Goal: Task Accomplishment & Management: Use online tool/utility

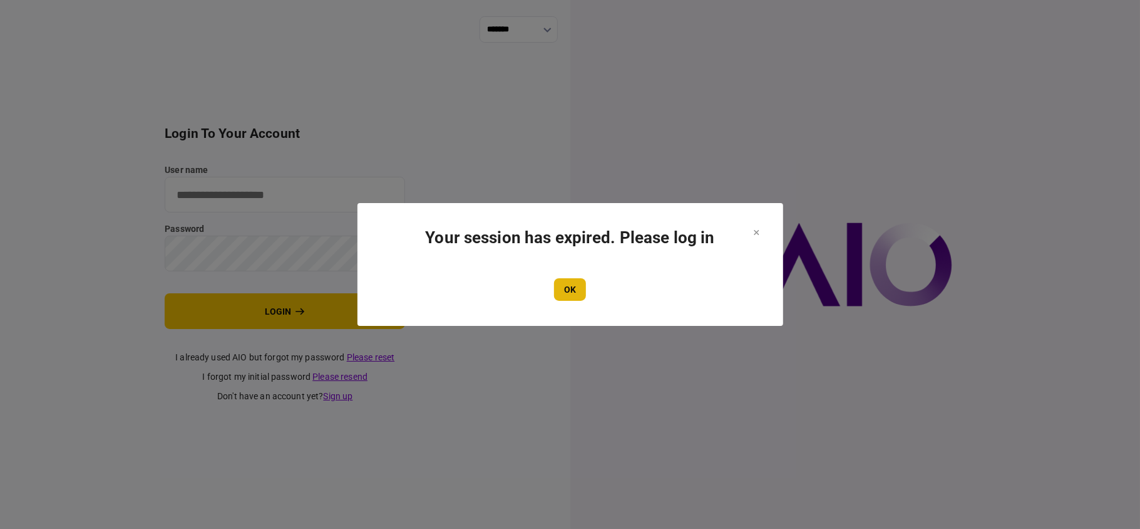
type input "**"
click at [566, 282] on button "OK" at bounding box center [570, 289] width 32 height 23
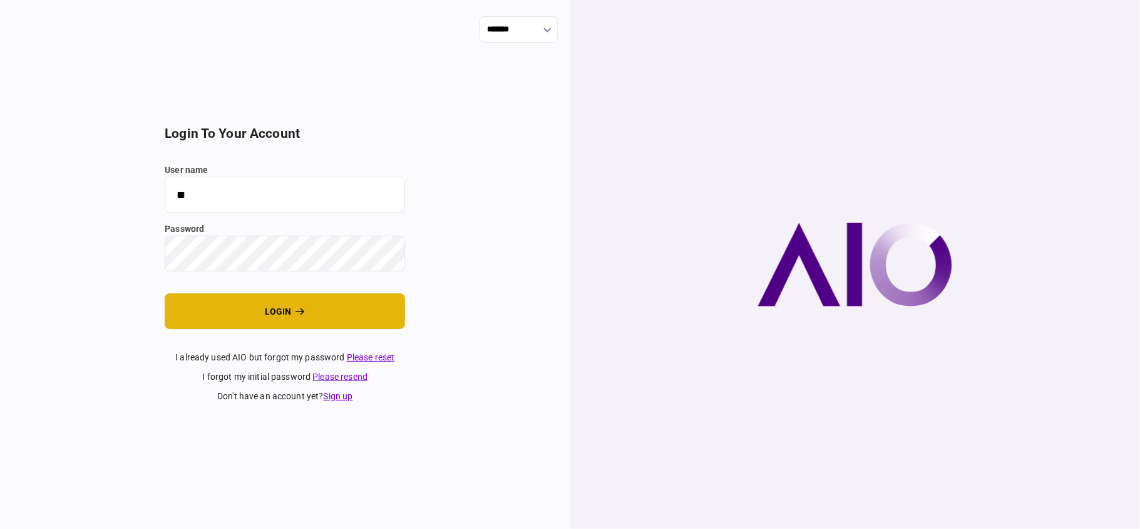
click at [247, 316] on button "login" at bounding box center [285, 311] width 240 height 36
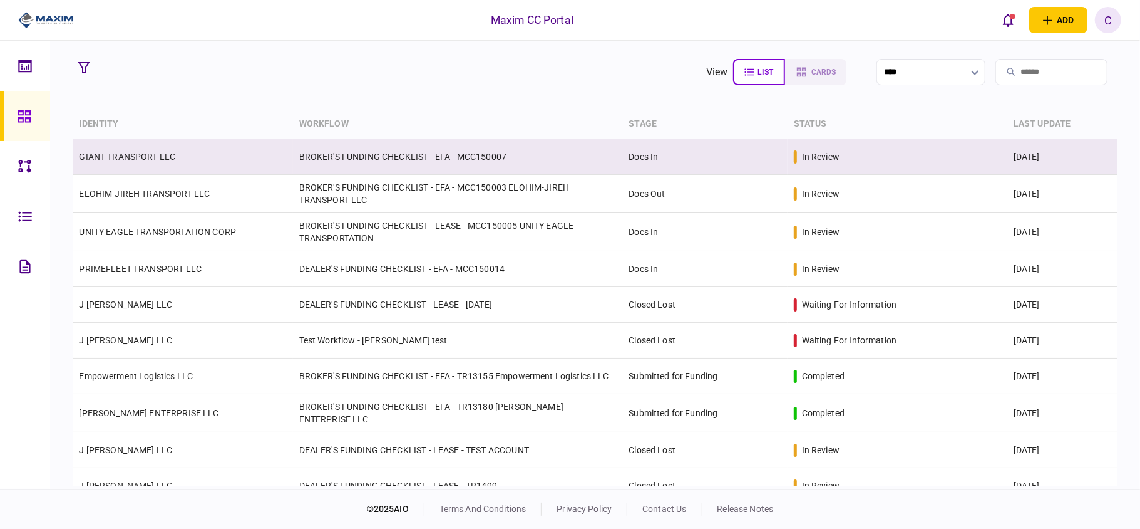
click at [109, 163] on td "GIANT TRANSPORT LLC" at bounding box center [183, 157] width 220 height 36
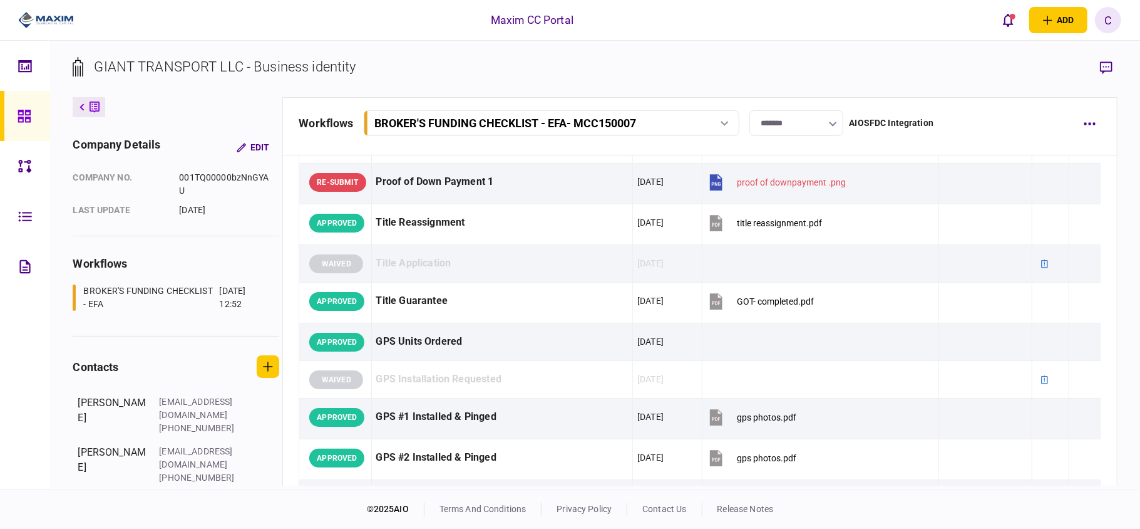
scroll to position [835, 0]
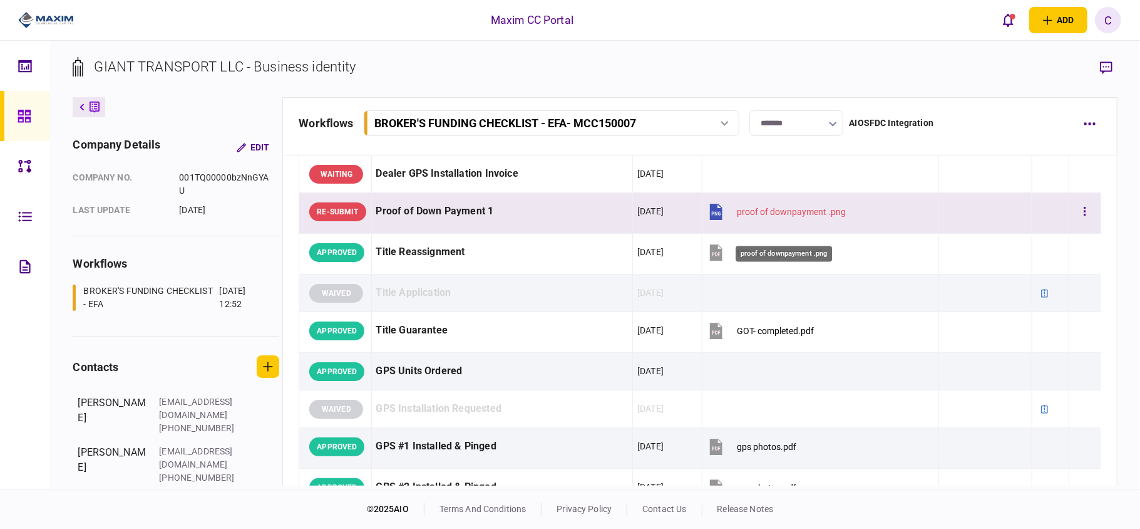
click at [790, 217] on div "proof of downpayment .png" at bounding box center [791, 212] width 109 height 10
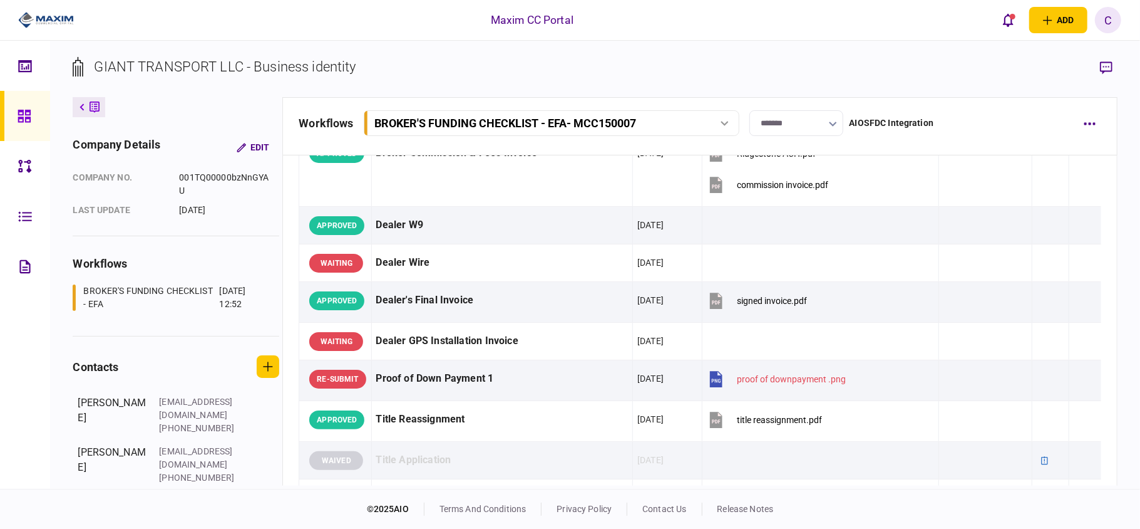
scroll to position [752, 0]
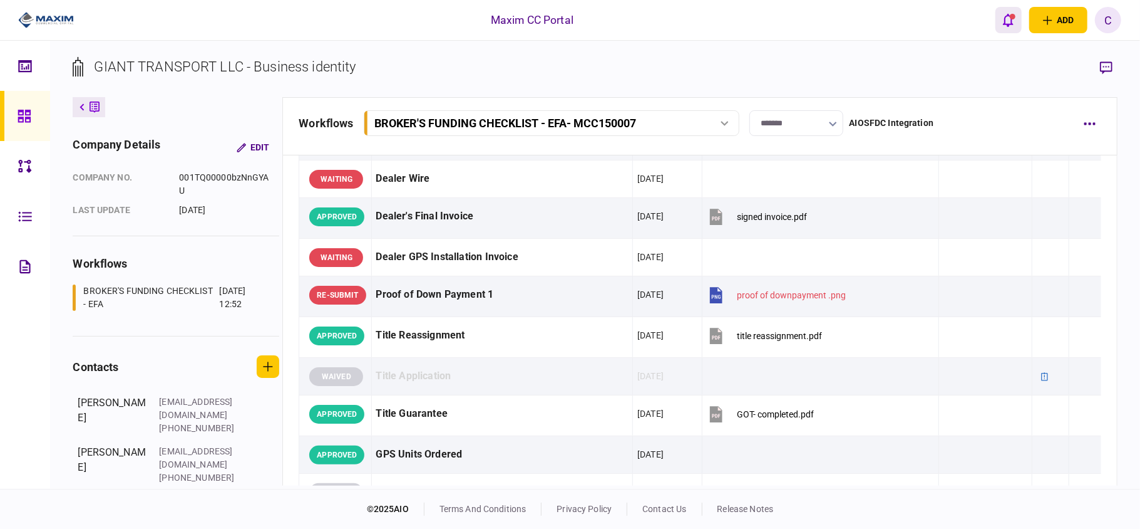
click at [1008, 20] on icon "open notifications list" at bounding box center [1008, 20] width 11 height 14
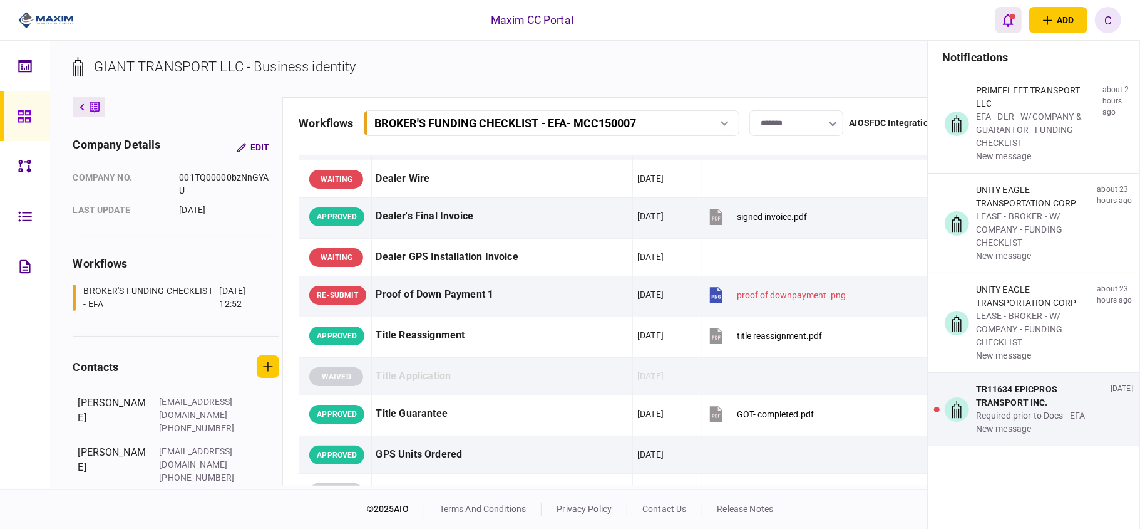
click at [1012, 15] on div "open notifications list" at bounding box center [1013, 17] width 6 height 6
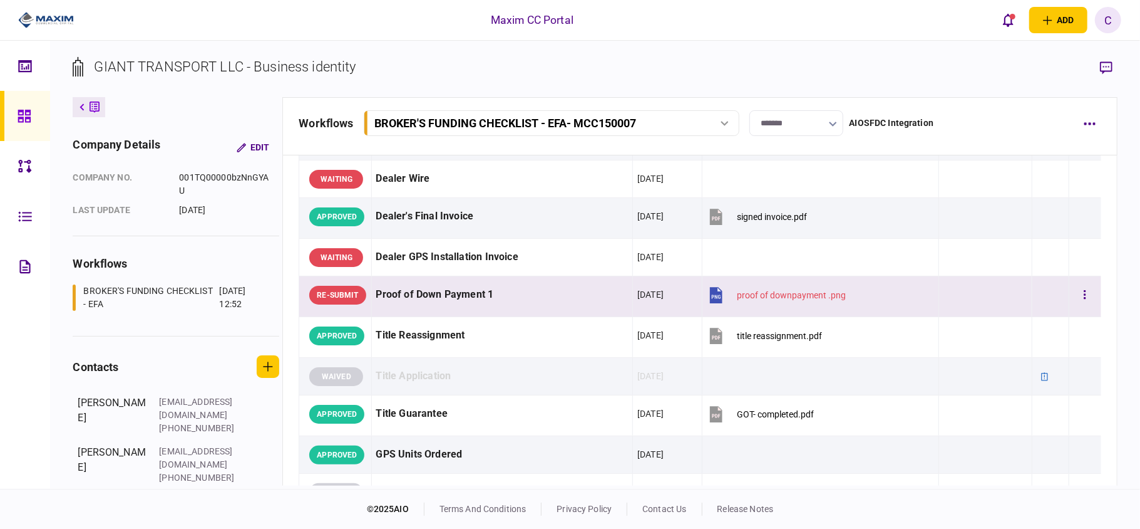
click at [1047, 312] on td at bounding box center [1050, 296] width 37 height 41
click at [1085, 299] on icon "button" at bounding box center [1086, 294] width 2 height 9
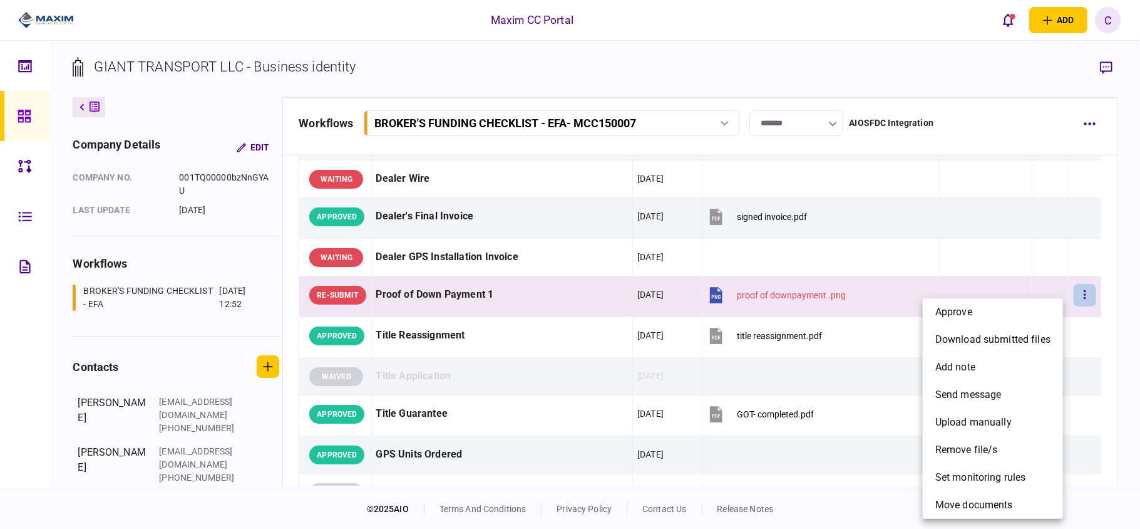
click at [877, 311] on div at bounding box center [570, 264] width 1140 height 529
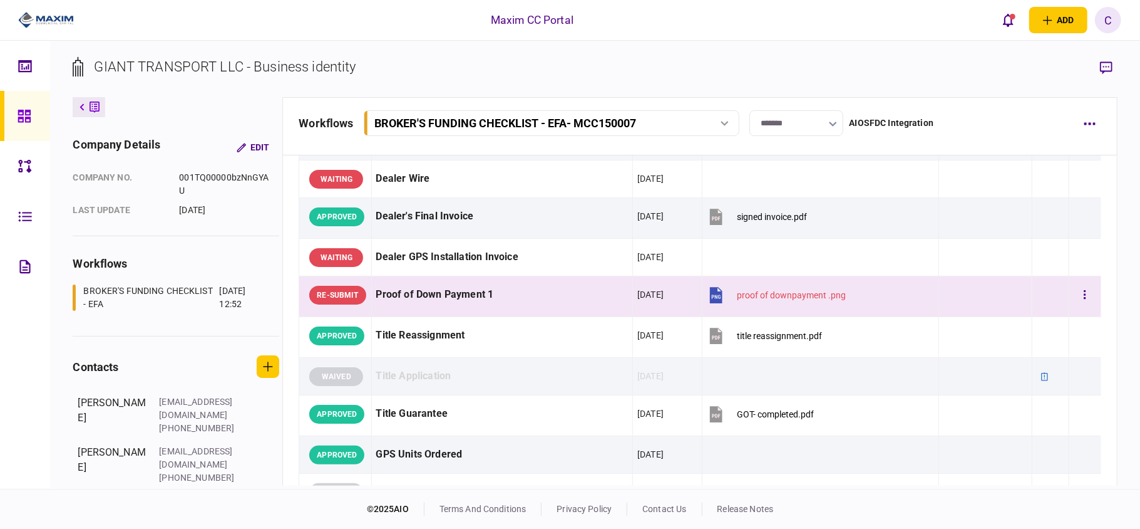
click at [1037, 308] on td at bounding box center [1050, 296] width 37 height 41
click at [1074, 306] on button "button" at bounding box center [1085, 295] width 23 height 23
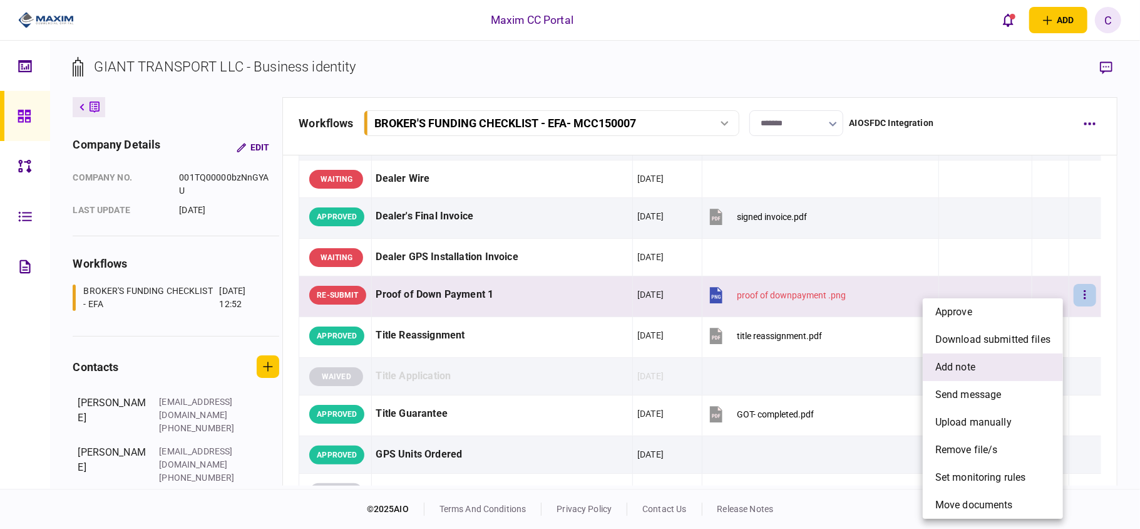
click at [986, 374] on li "add note" at bounding box center [993, 367] width 140 height 28
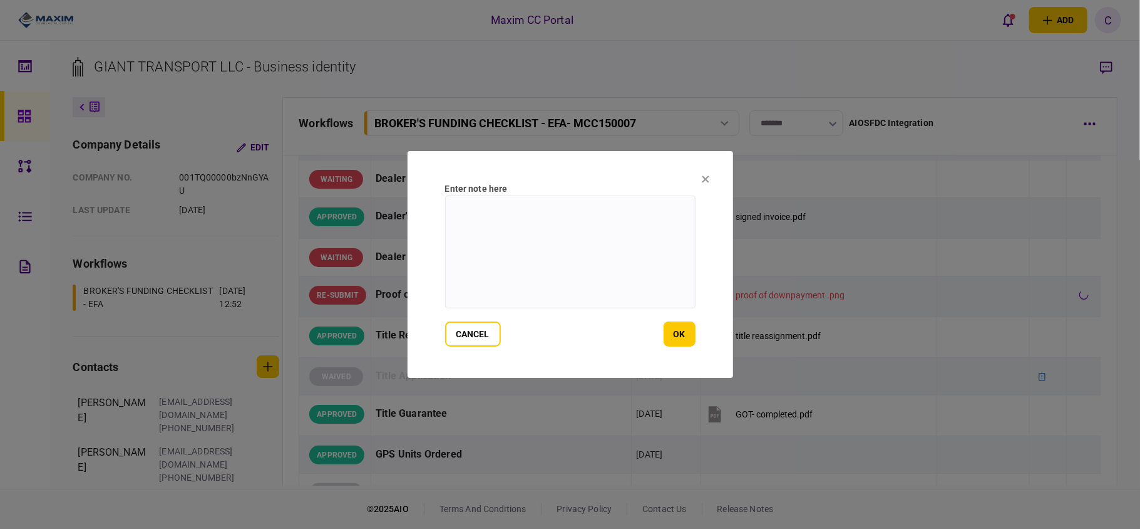
click at [580, 209] on textarea at bounding box center [570, 251] width 251 height 113
type textarea "*"
drag, startPoint x: 561, startPoint y: 228, endPoint x: 554, endPoint y: 230, distance: 7.3
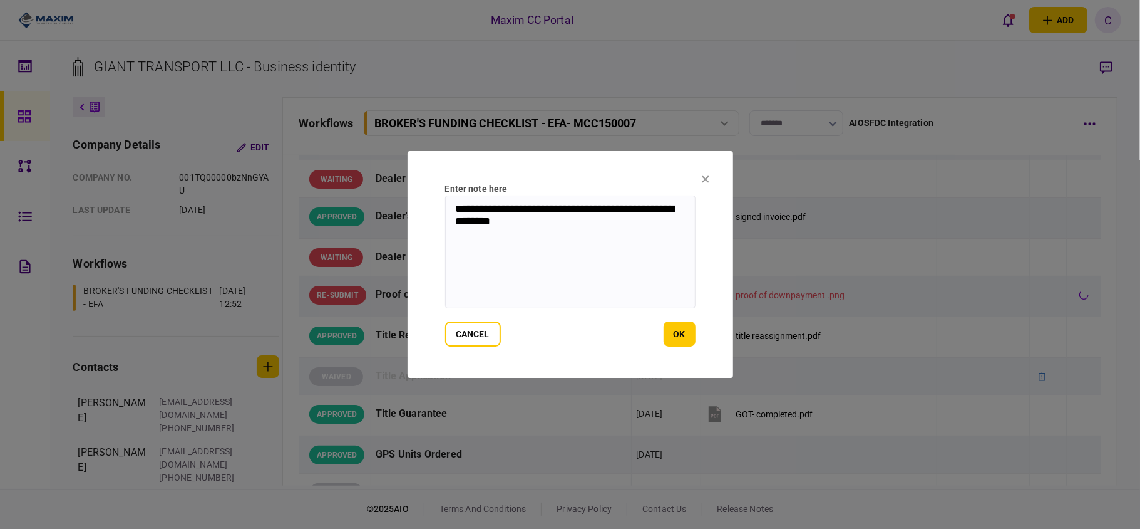
click at [561, 228] on textarea "**********" at bounding box center [570, 251] width 251 height 113
drag, startPoint x: 545, startPoint y: 229, endPoint x: 470, endPoint y: 205, distance: 78.8
click at [470, 205] on textarea "**********" at bounding box center [570, 251] width 251 height 113
paste textarea
type textarea "**********"
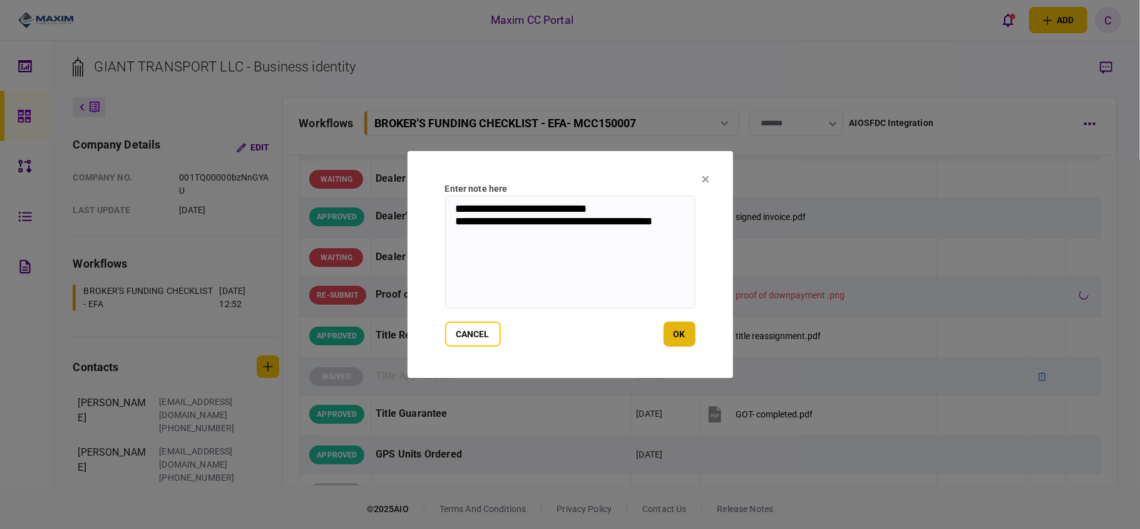
click at [675, 331] on button "ok" at bounding box center [680, 333] width 32 height 25
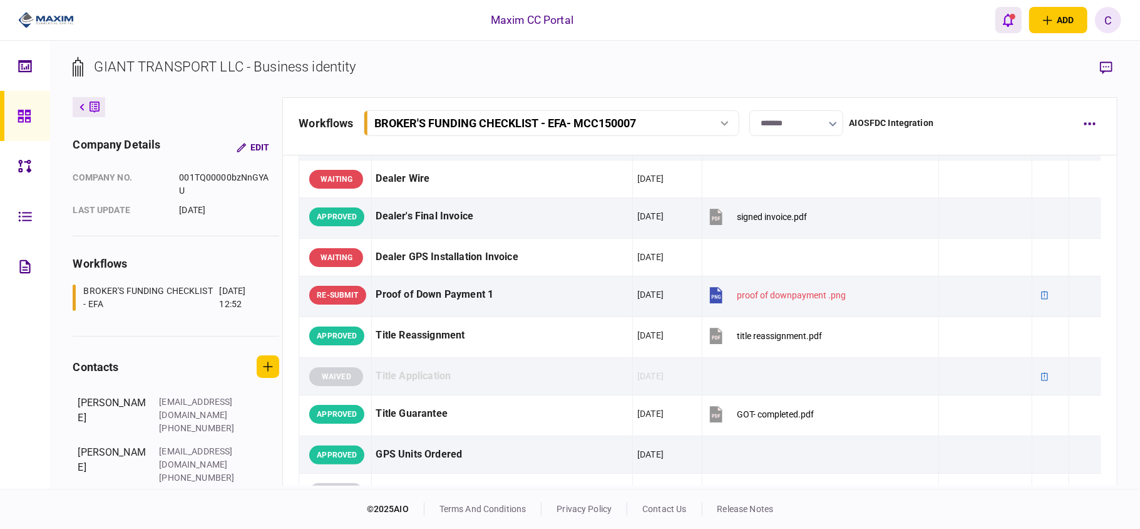
click at [1011, 18] on div "open notifications list" at bounding box center [1013, 17] width 6 height 6
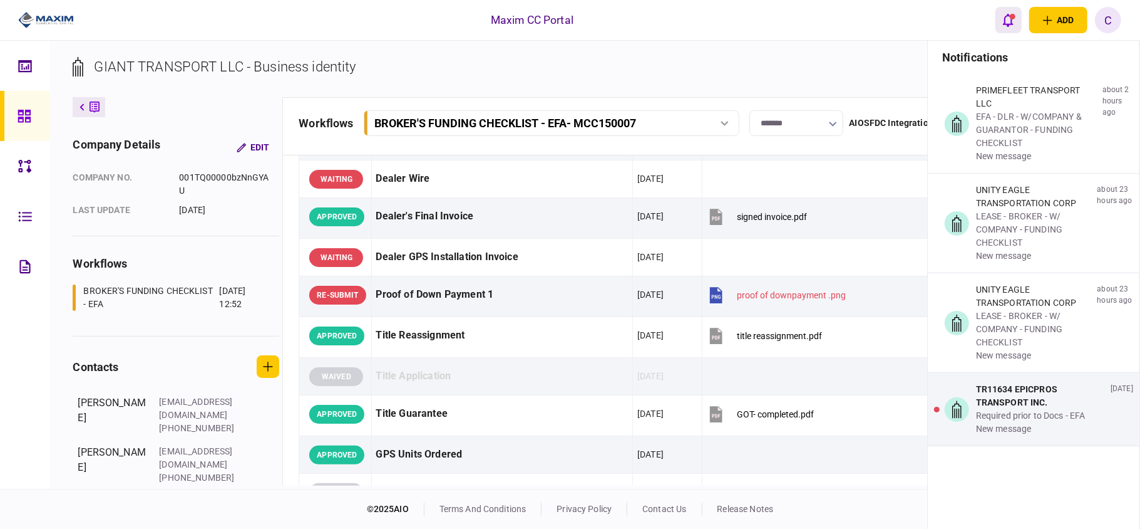
click at [1011, 18] on div "open notifications list" at bounding box center [1013, 17] width 6 height 6
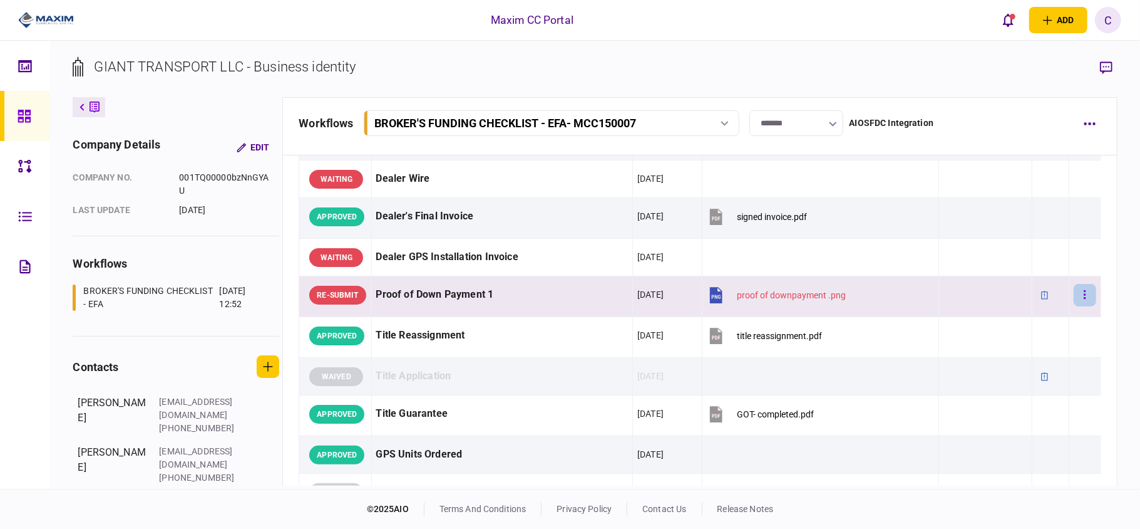
click at [1085, 299] on icon "button" at bounding box center [1086, 294] width 2 height 9
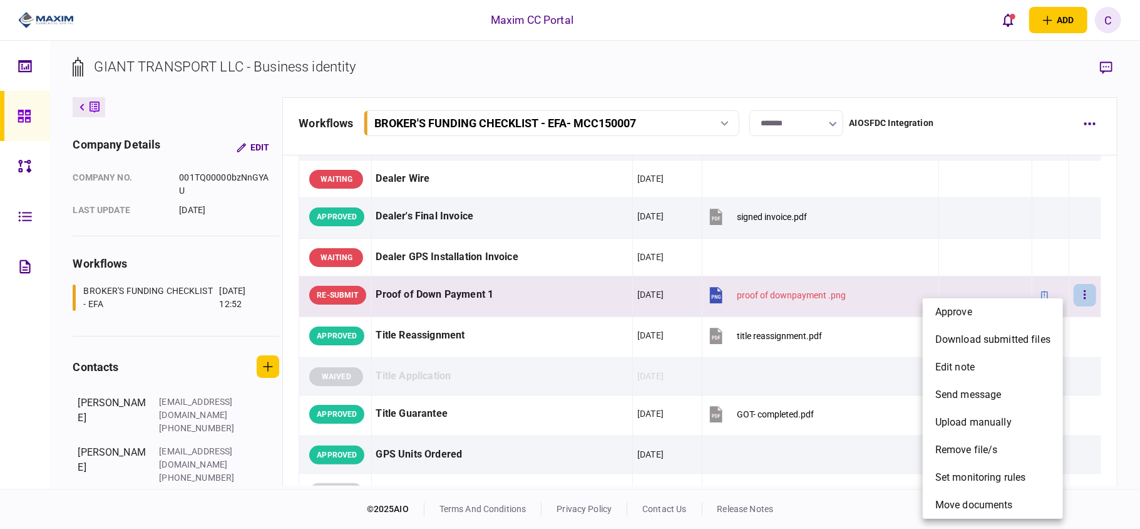
click at [988, 41] on div at bounding box center [570, 264] width 1140 height 529
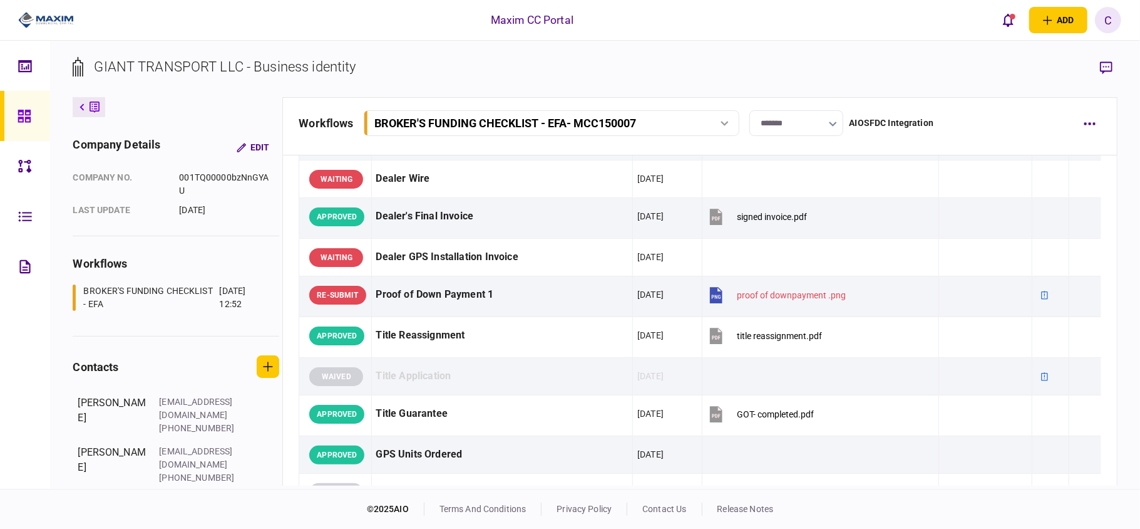
click at [1108, 63] on icon "button" at bounding box center [1106, 67] width 13 height 13
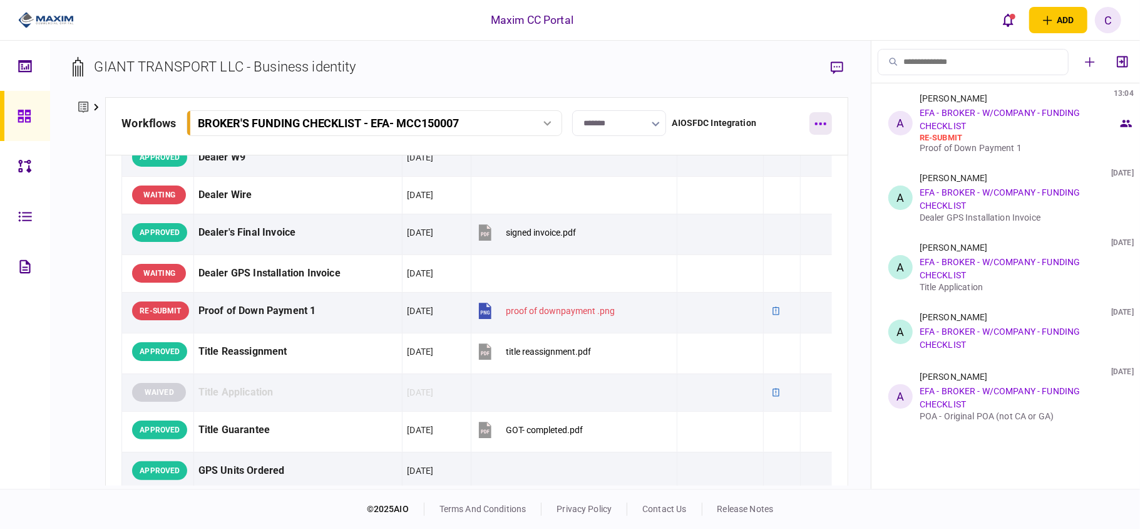
click at [827, 123] on button "button" at bounding box center [821, 123] width 23 height 23
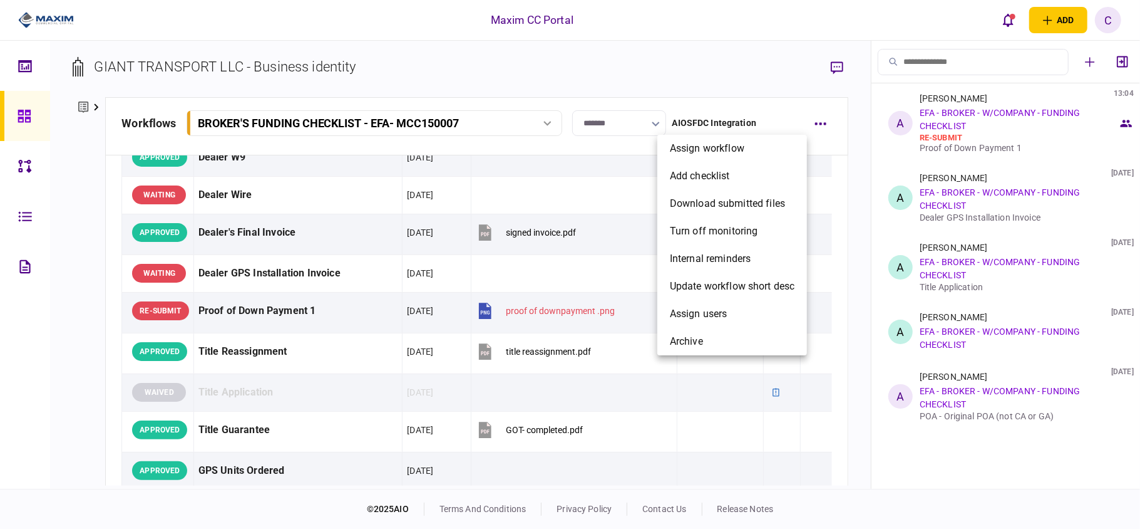
click at [66, 344] on div at bounding box center [570, 264] width 1140 height 529
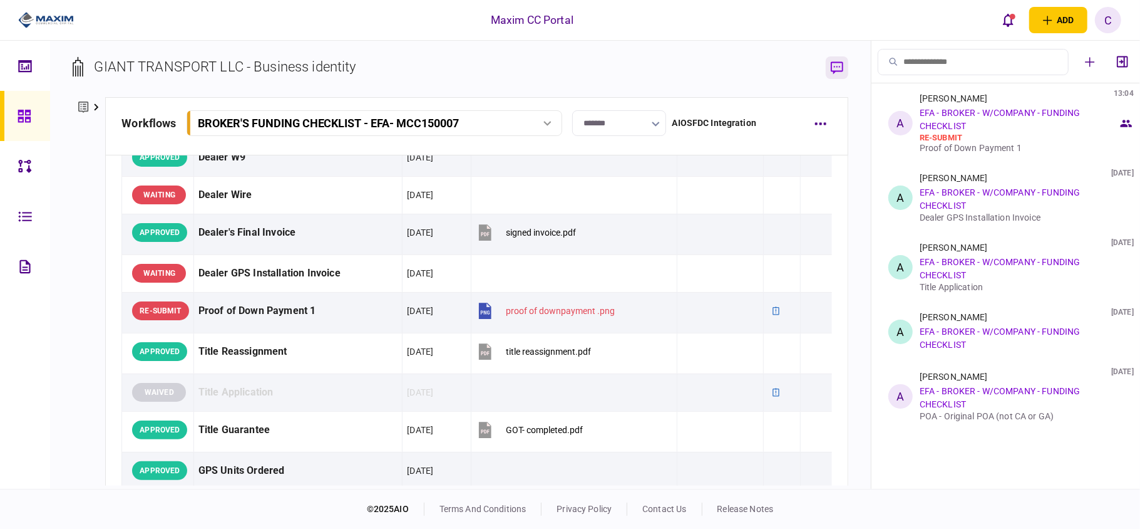
click at [840, 73] on icon "button" at bounding box center [837, 67] width 13 height 13
click at [1013, 18] on div "open notifications list" at bounding box center [1013, 17] width 6 height 6
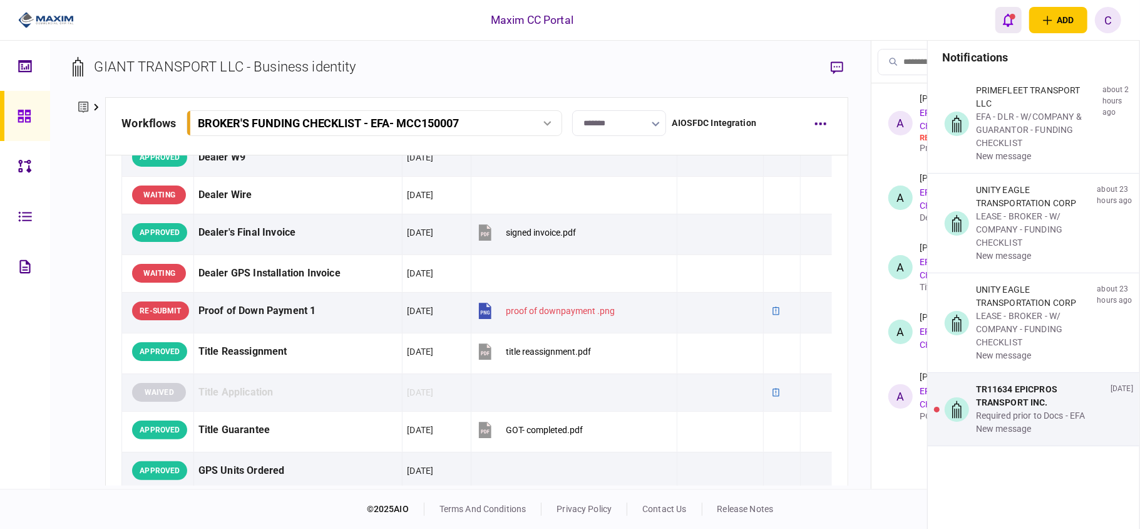
click at [1013, 18] on div "open notifications list" at bounding box center [1013, 17] width 6 height 6
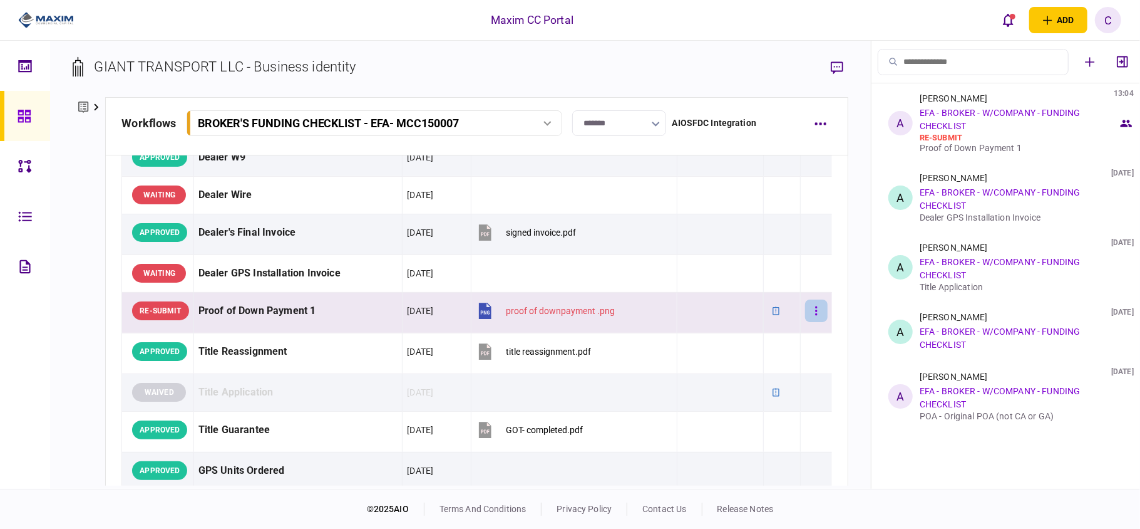
click at [812, 313] on button "button" at bounding box center [816, 310] width 23 height 23
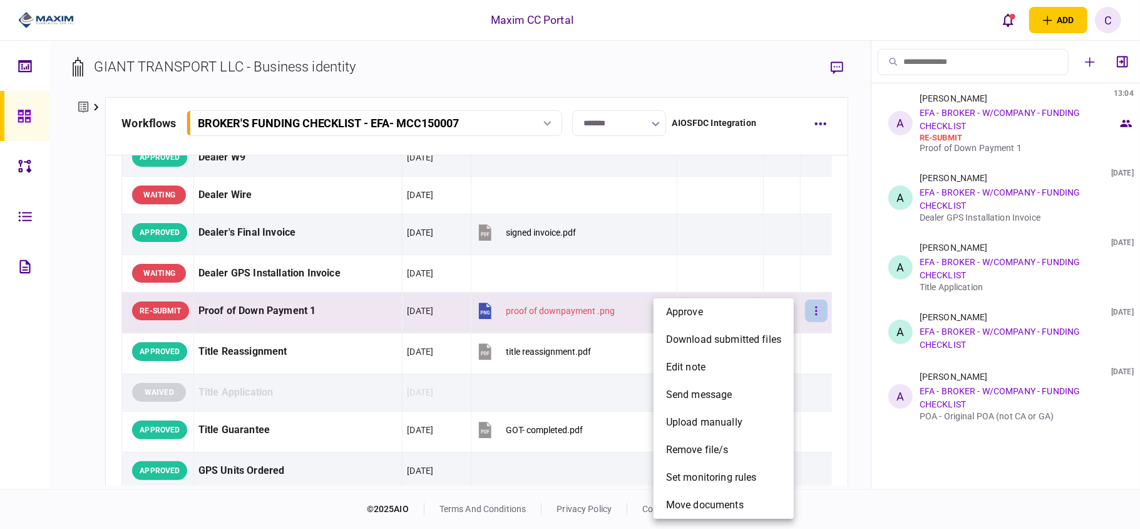
click at [812, 313] on div at bounding box center [570, 264] width 1140 height 529
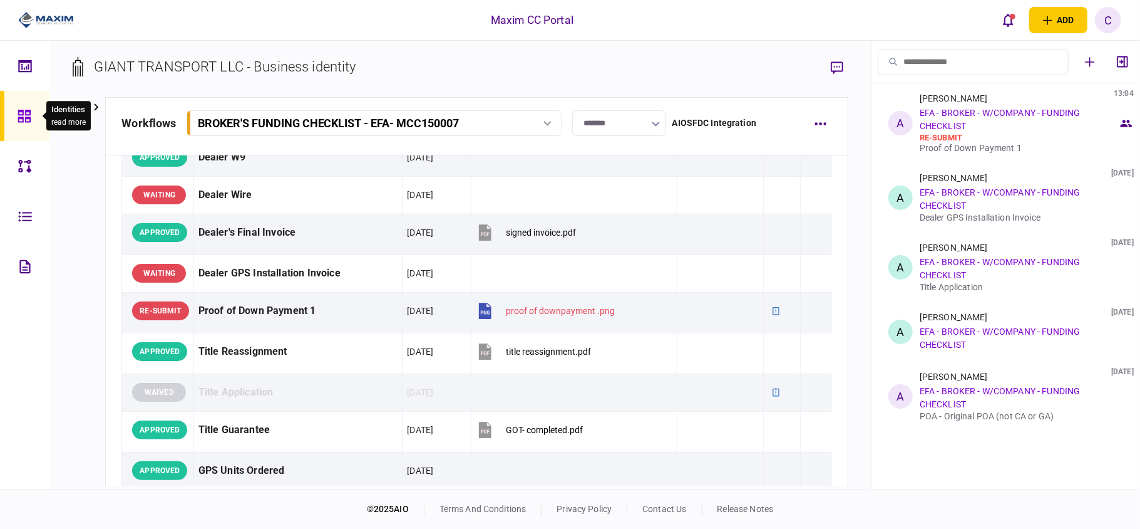
click at [18, 113] on icon at bounding box center [25, 116] width 14 height 14
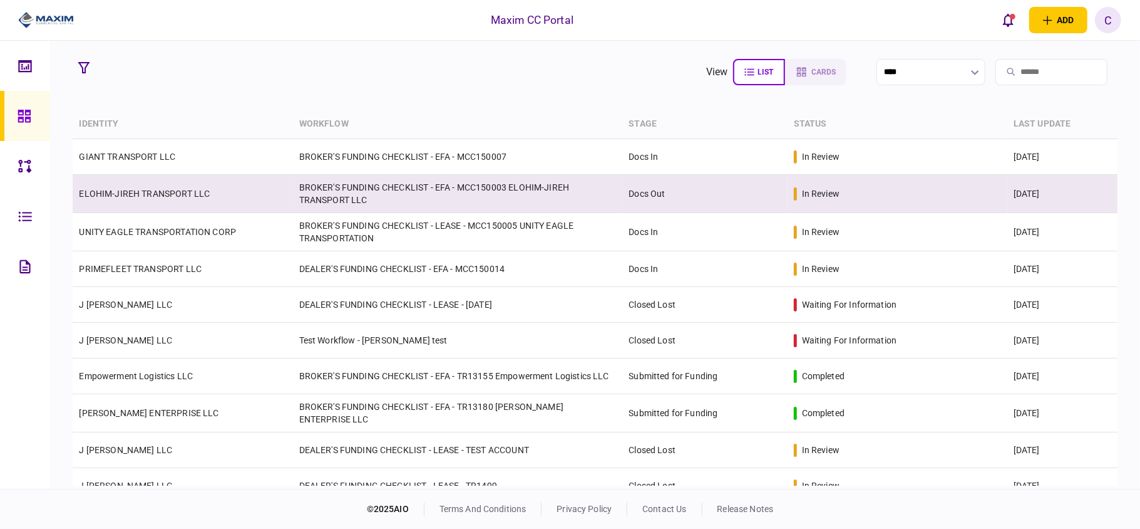
click at [153, 193] on link "ELOHIM-JIREH TRANSPORT LLC" at bounding box center [144, 194] width 131 height 10
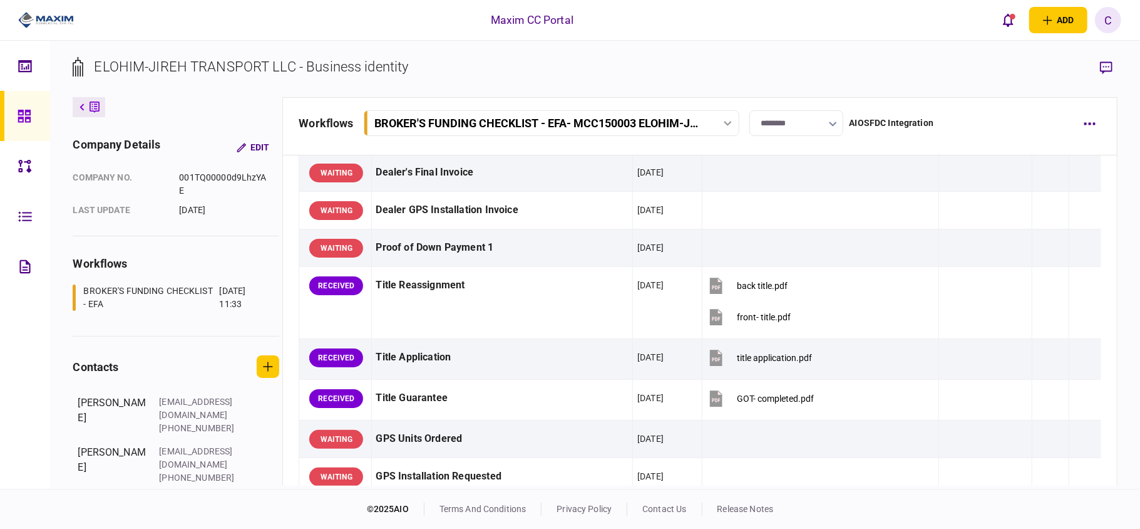
scroll to position [835, 0]
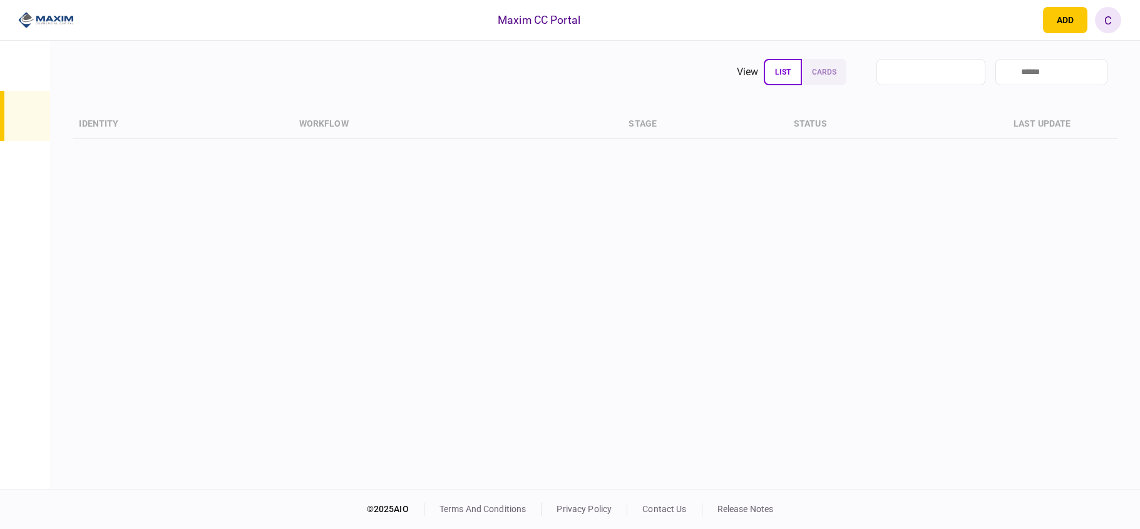
type input "****"
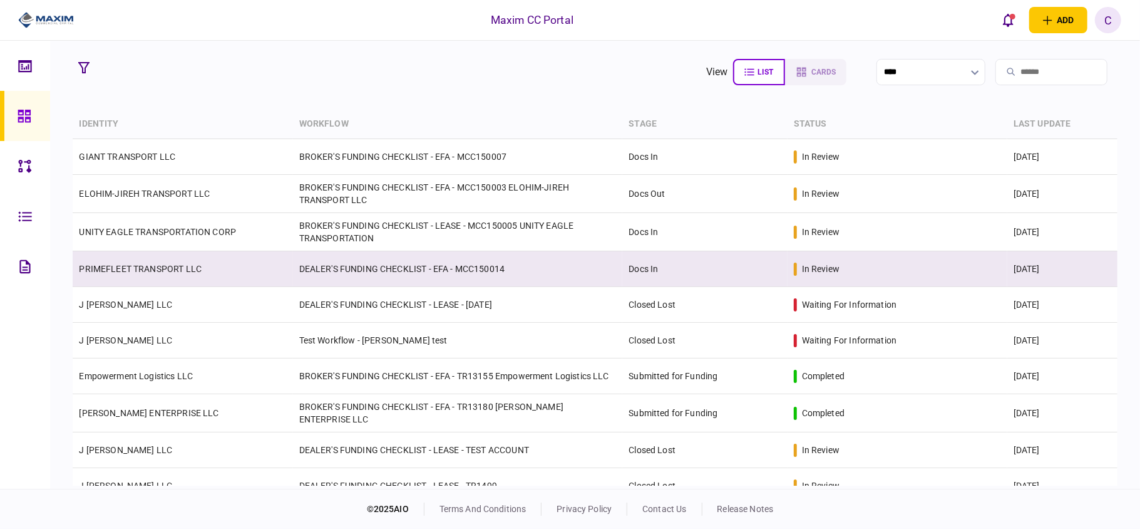
click at [116, 274] on td "PRIMEFLEET TRANSPORT LLC" at bounding box center [183, 269] width 220 height 36
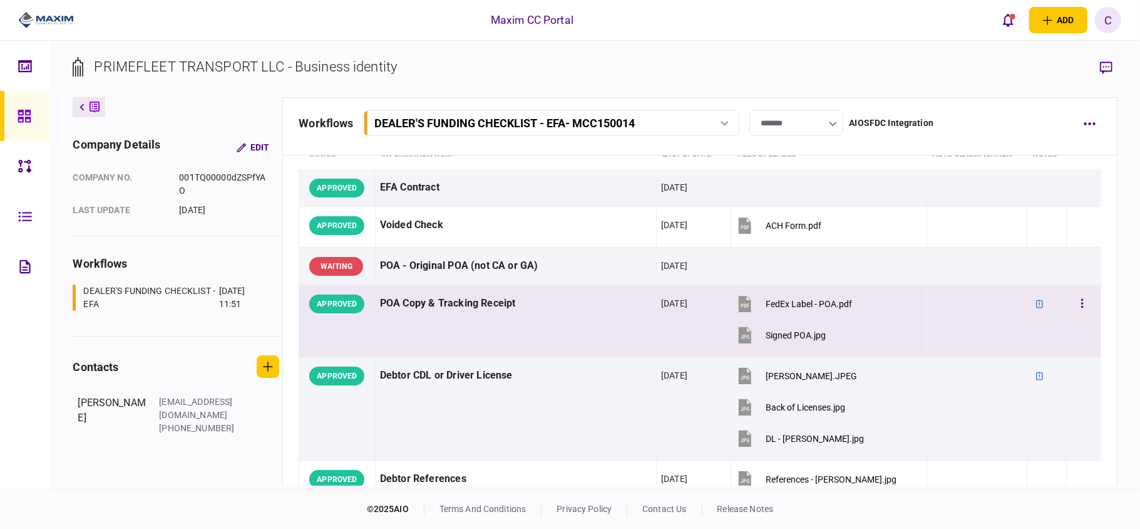
scroll to position [83, 0]
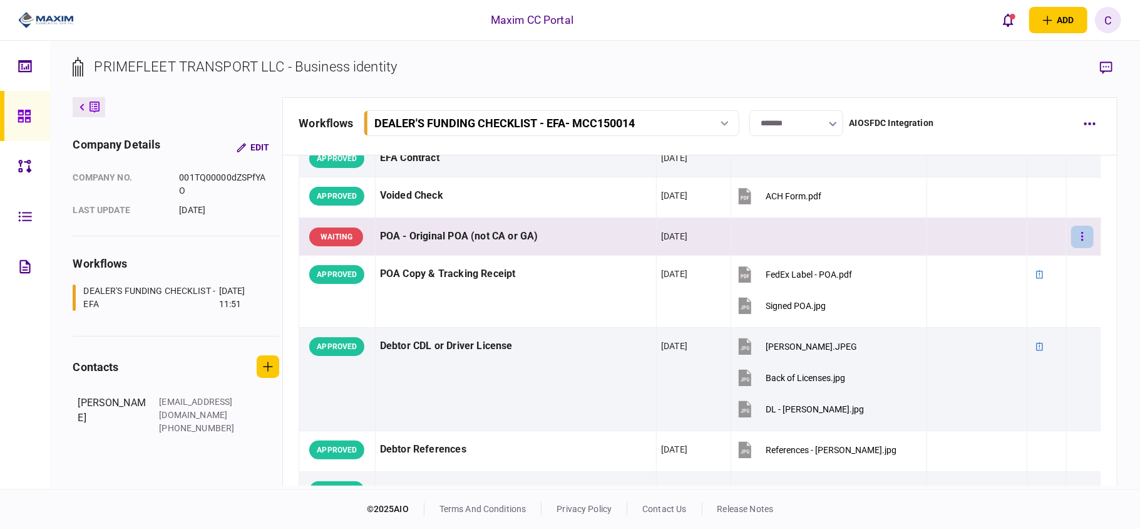
click at [1077, 235] on button "button" at bounding box center [1083, 236] width 23 height 23
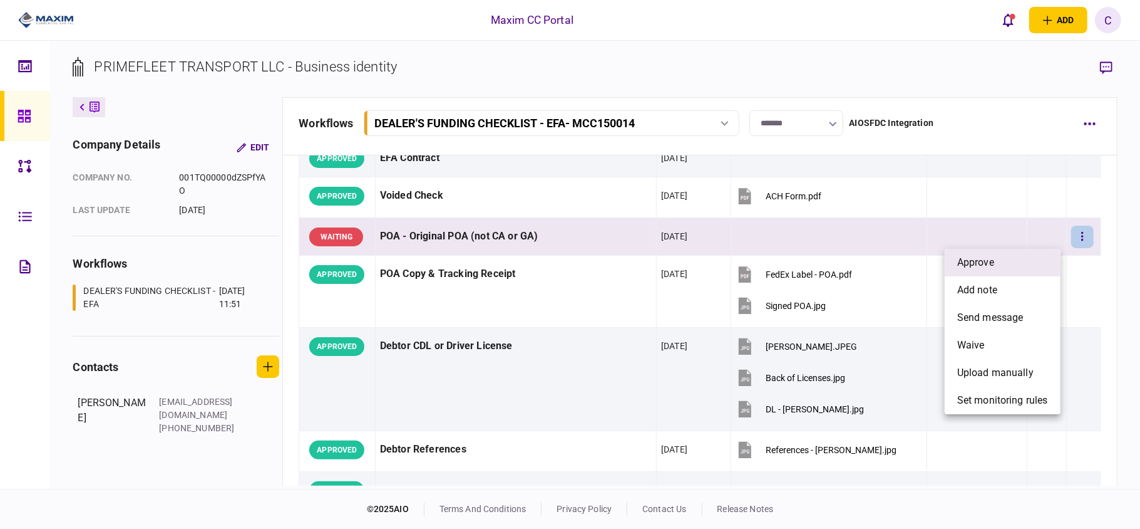
click at [1012, 259] on li "approve" at bounding box center [1003, 263] width 116 height 28
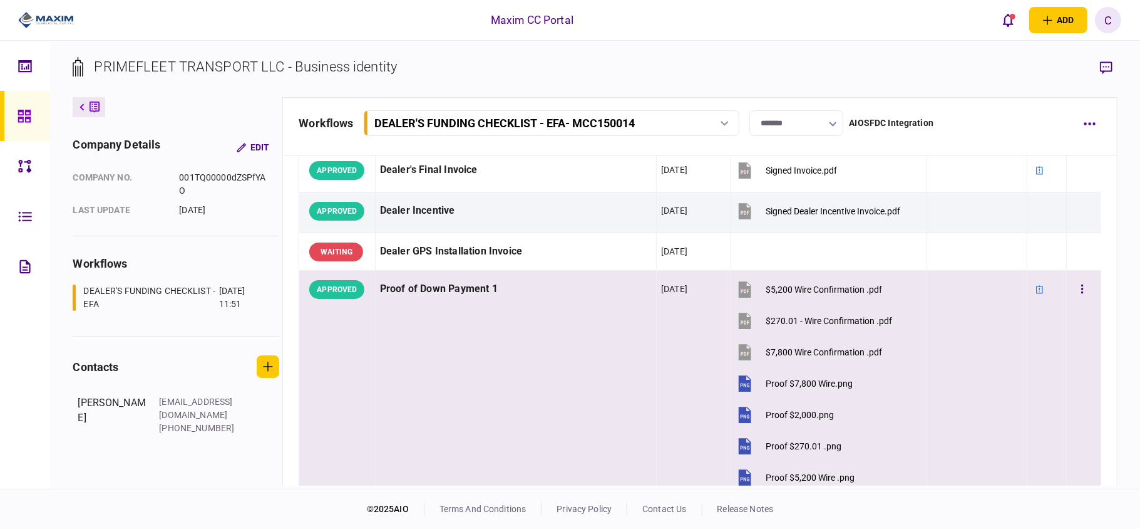
scroll to position [1002, 0]
